Goal: Transaction & Acquisition: Purchase product/service

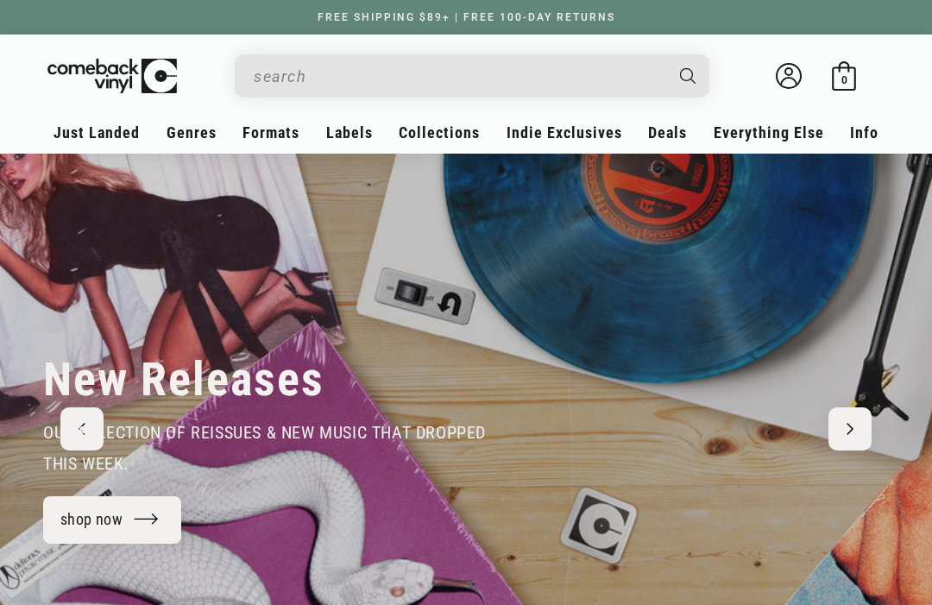
click at [273, 73] on input "Search" at bounding box center [458, 76] width 409 height 35
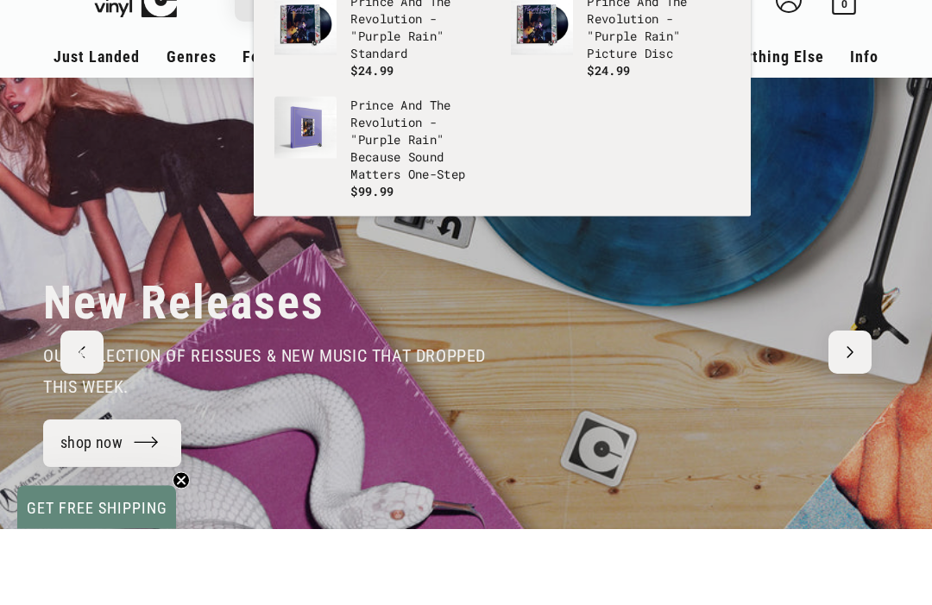
type input "purple rain"
click at [404, 173] on p "Prince And The Revolution - " Purple Rain " Because Sound Matters One-Step" at bounding box center [421, 216] width 143 height 86
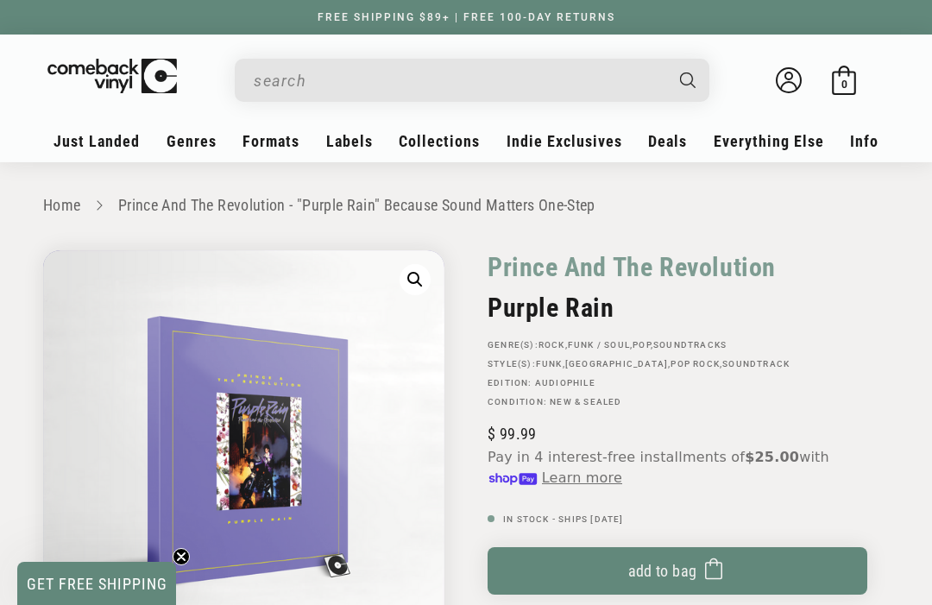
click at [860, 290] on div "Prince And The Revolution" at bounding box center [678, 271] width 380 height 42
click at [696, 565] on span "submit" at bounding box center [709, 570] width 26 height 31
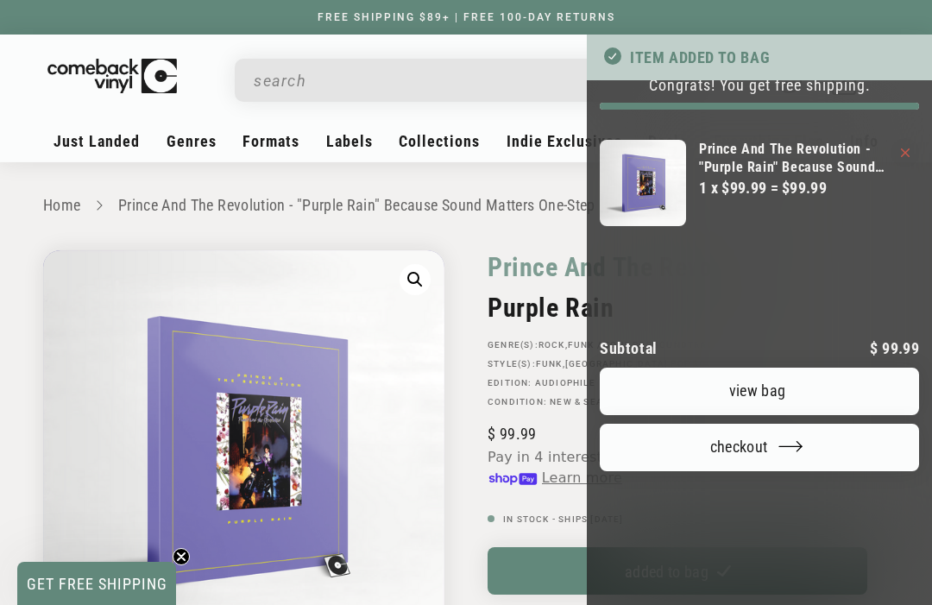
click at [249, 80] on div at bounding box center [466, 302] width 932 height 605
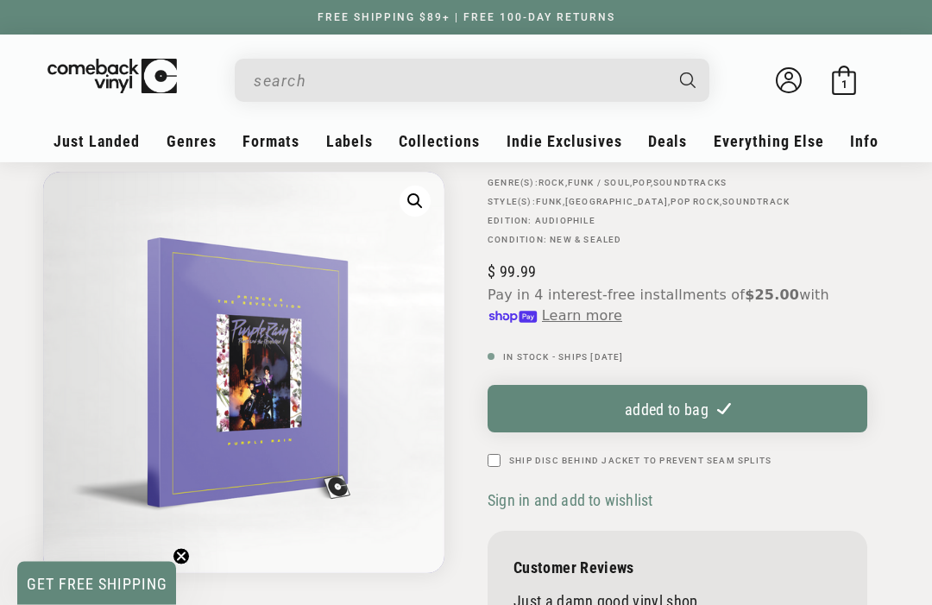
scroll to position [162, 0]
click at [249, 77] on div "Search" at bounding box center [472, 80] width 475 height 43
click at [274, 84] on input "When autocomplete results are available use up and down arrows to review and en…" at bounding box center [458, 80] width 409 height 35
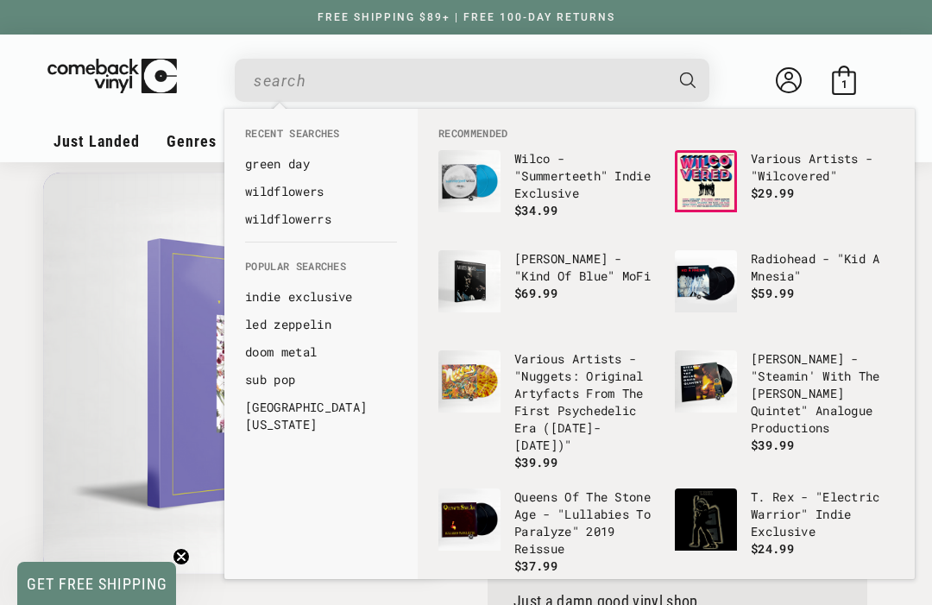
scroll to position [161, 0]
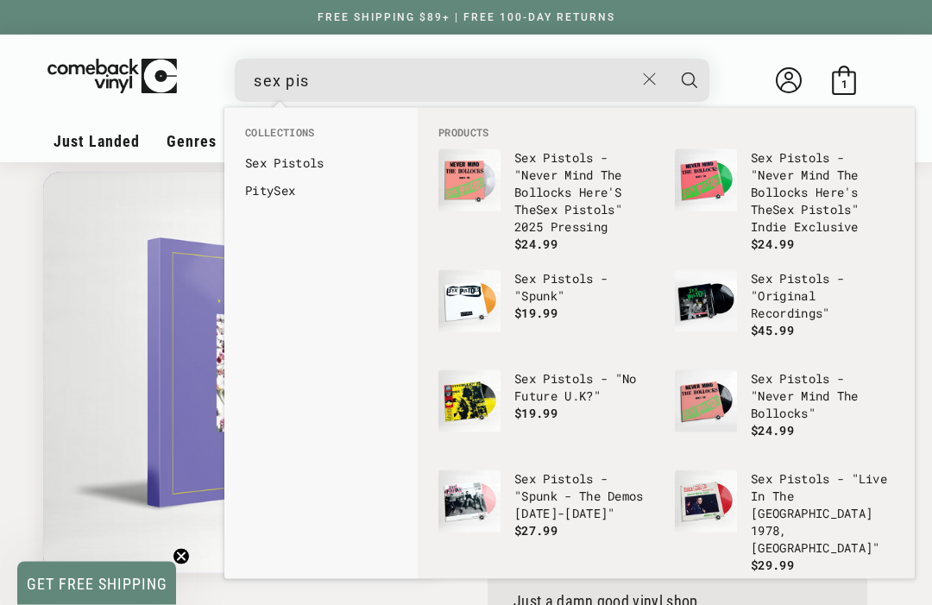
type input "sex pis"
click at [271, 169] on link "Sex Pis tols" at bounding box center [321, 162] width 152 height 17
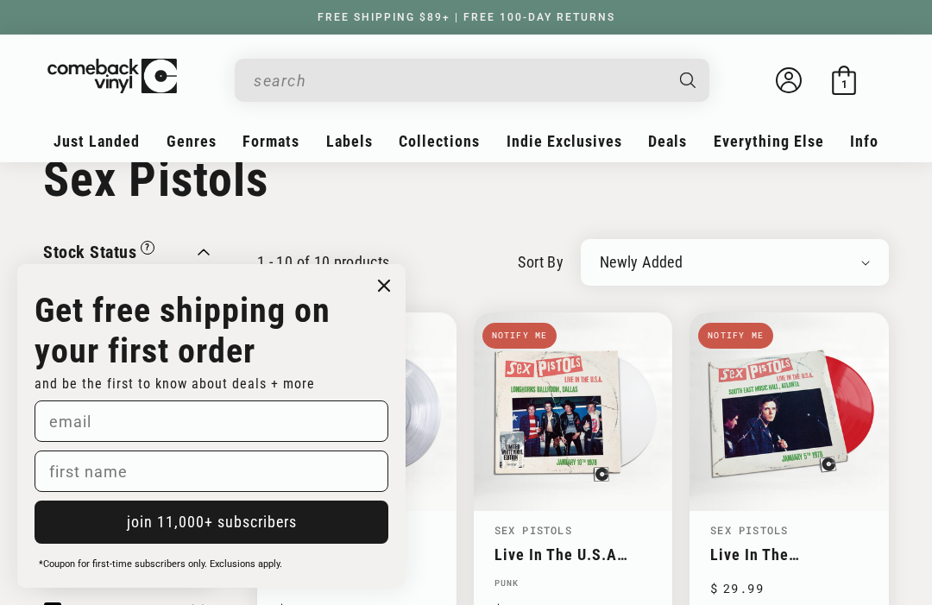
scroll to position [51, 0]
click at [544, 72] on input "When autocomplete results are available use up and down arrows to review and en…" at bounding box center [458, 80] width 409 height 35
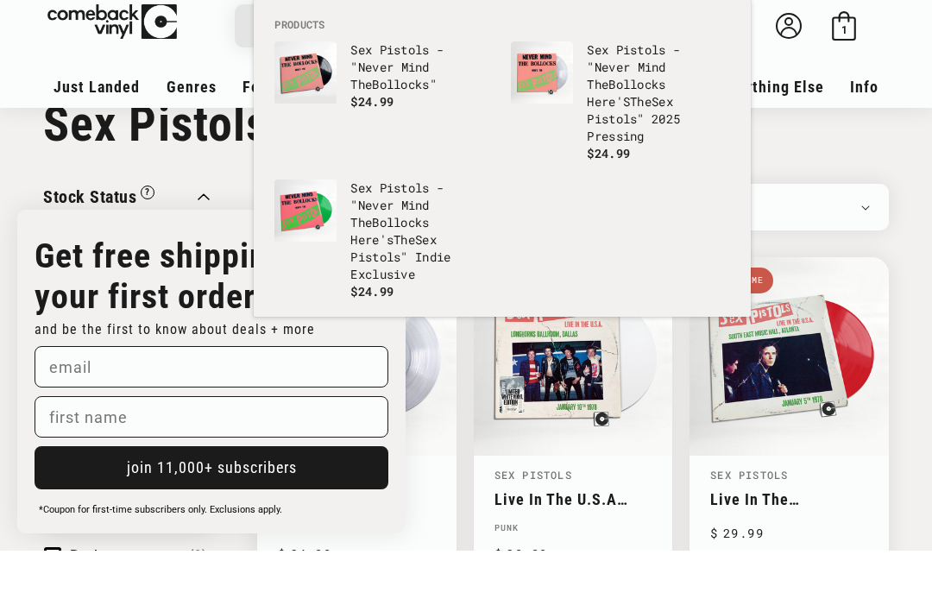
type input "never mind the"
click at [821, 150] on h1 "Collection: Sex Pistols" at bounding box center [466, 178] width 846 height 57
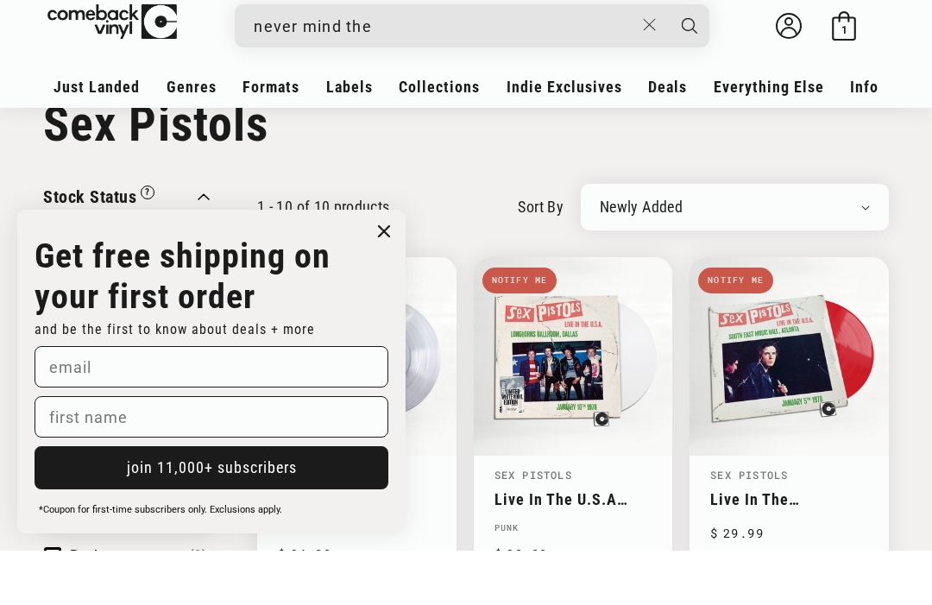
scroll to position [105, 0]
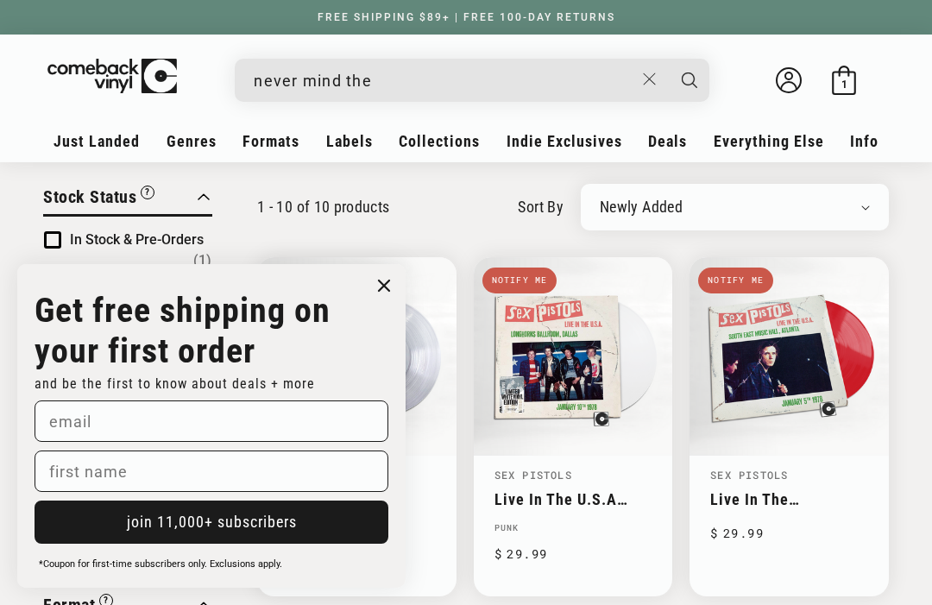
click at [523, 84] on input "never mind the" at bounding box center [444, 80] width 381 height 35
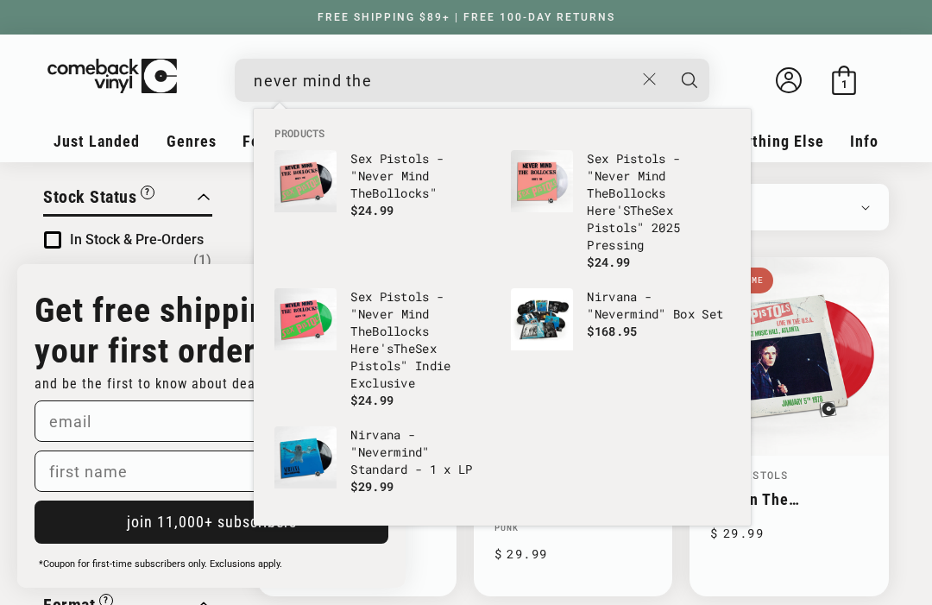
click at [658, 79] on button "Close" at bounding box center [650, 79] width 32 height 38
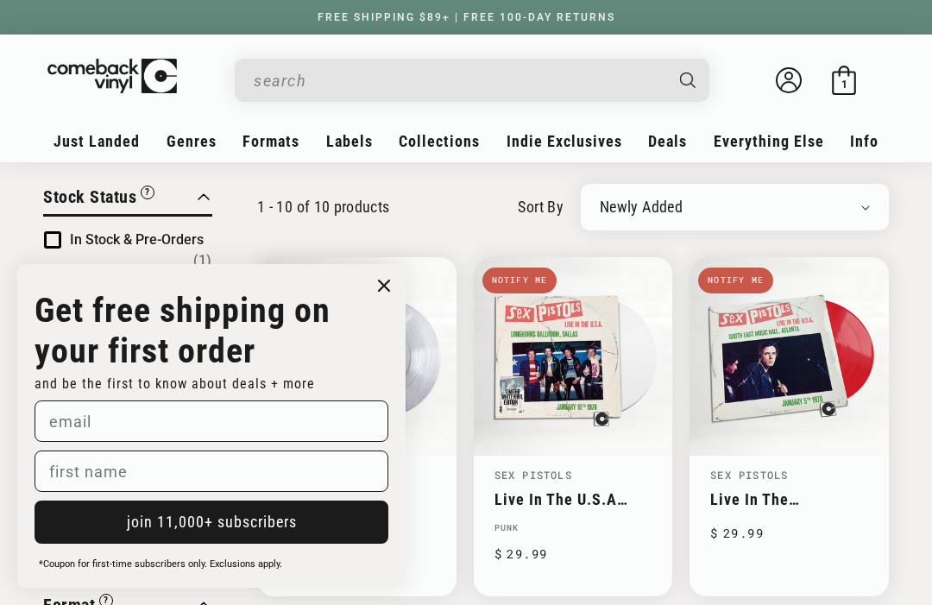
click at [261, 91] on input "When autocomplete results are available use up and down arrows to review and en…" at bounding box center [458, 80] width 409 height 35
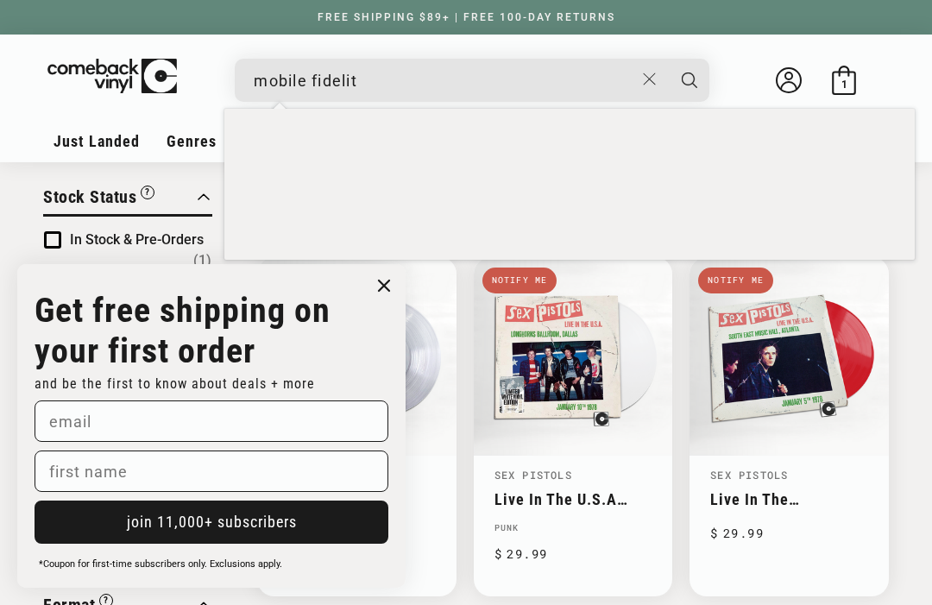
type input "mobile fidelity"
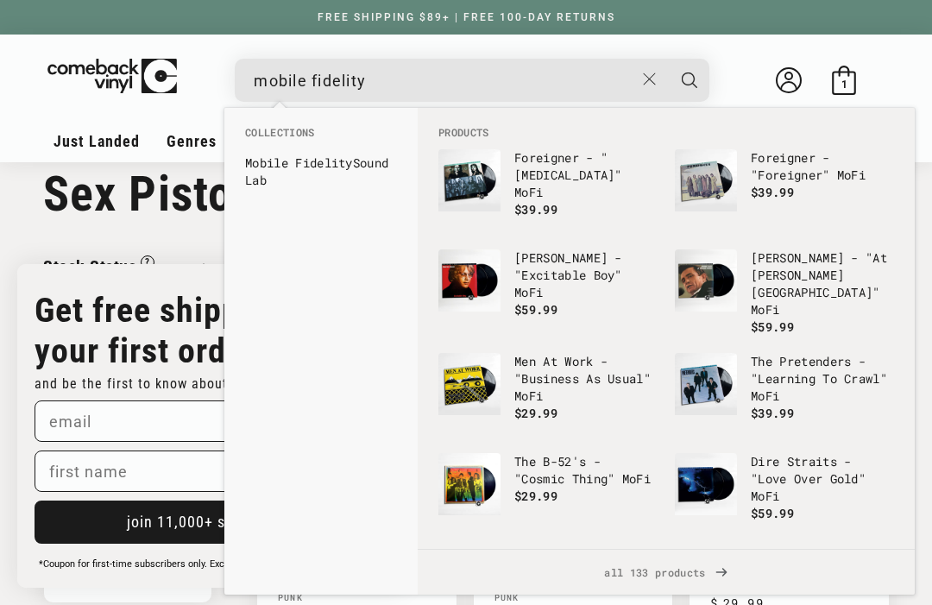
scroll to position [0, 0]
